Goal: Find contact information: Find contact information

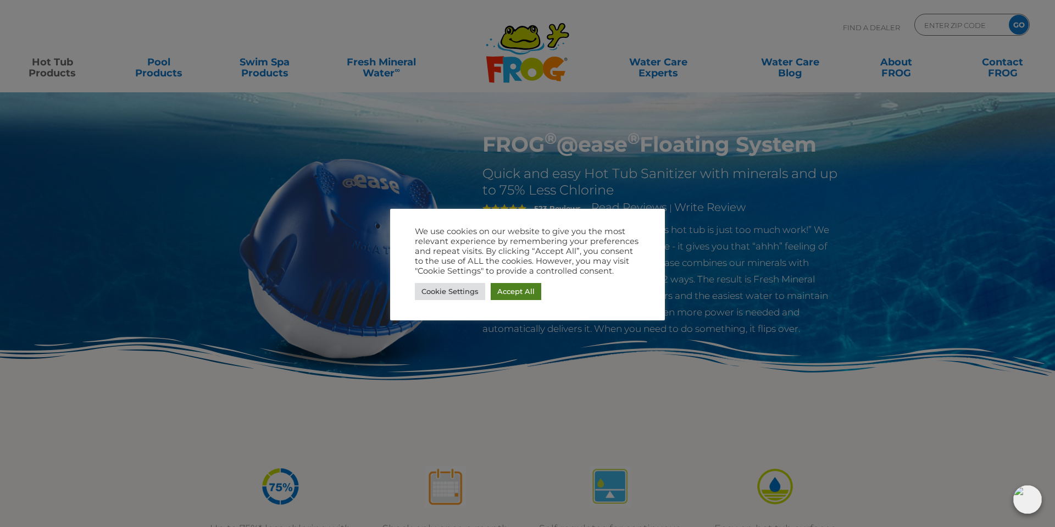
click at [497, 291] on link "Accept All" at bounding box center [516, 291] width 51 height 17
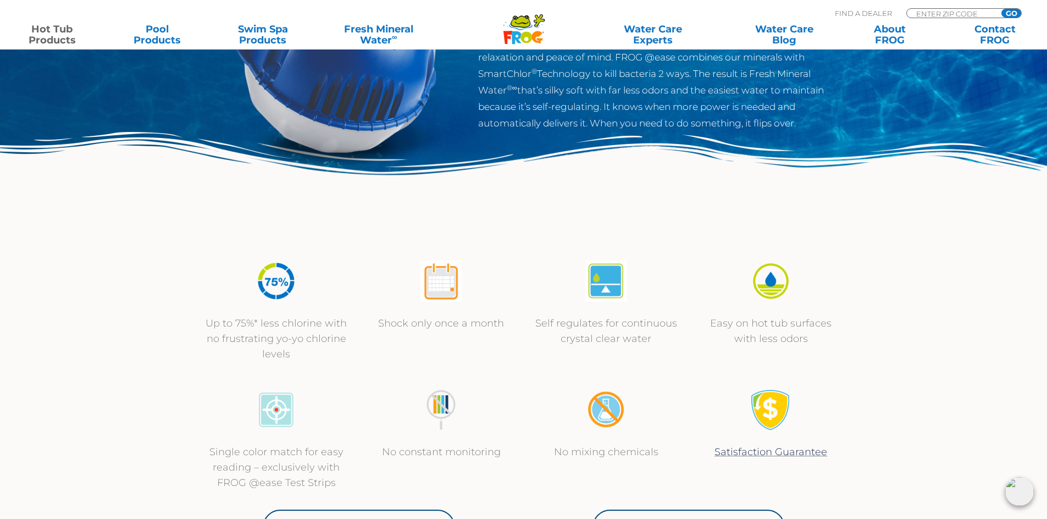
scroll to position [385, 0]
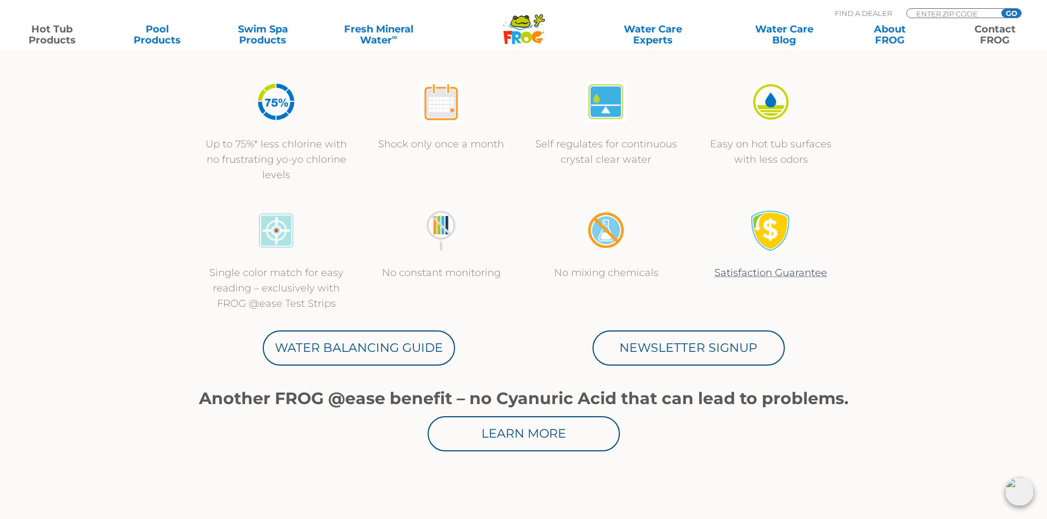
click at [992, 46] on link "Contact FROG" at bounding box center [995, 35] width 82 height 22
